Goal: Find contact information: Find contact information

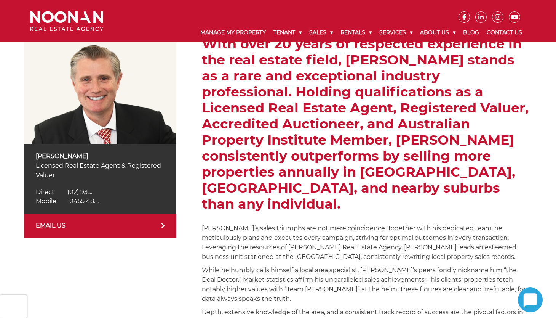
scroll to position [137, 0]
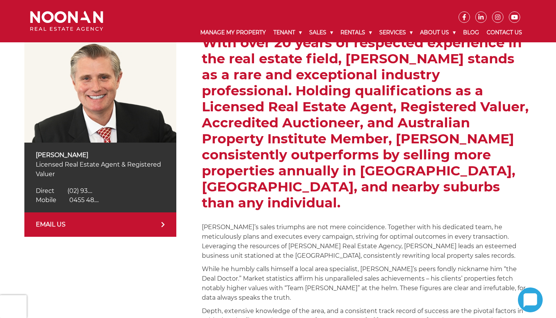
click at [113, 230] on link "EMAIL US" at bounding box center [100, 224] width 152 height 24
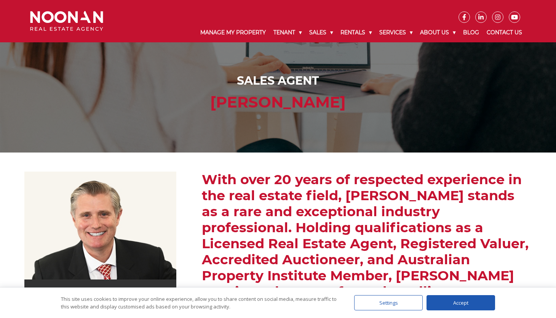
scroll to position [5, 0]
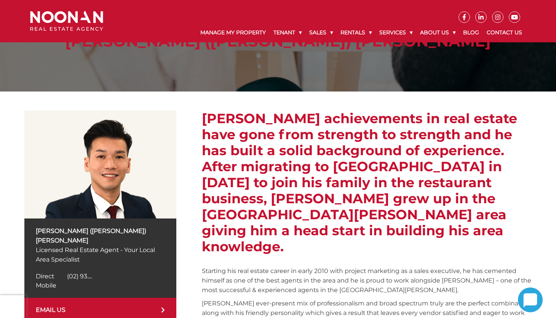
scroll to position [72, 0]
